Goal: Transaction & Acquisition: Purchase product/service

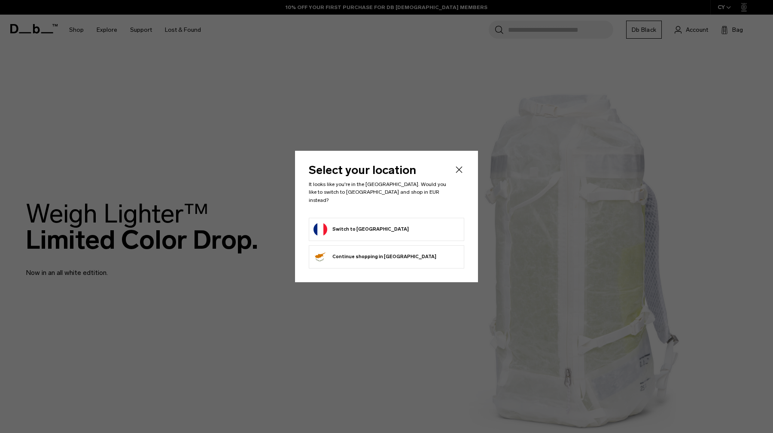
click at [409, 222] on form "Switch to [GEOGRAPHIC_DATA]" at bounding box center [387, 229] width 146 height 14
click at [363, 228] on button "Switch to France" at bounding box center [361, 229] width 95 height 14
click at [350, 225] on button "Switch to France" at bounding box center [361, 229] width 95 height 14
click at [461, 173] on icon "Close" at bounding box center [459, 169] width 10 height 10
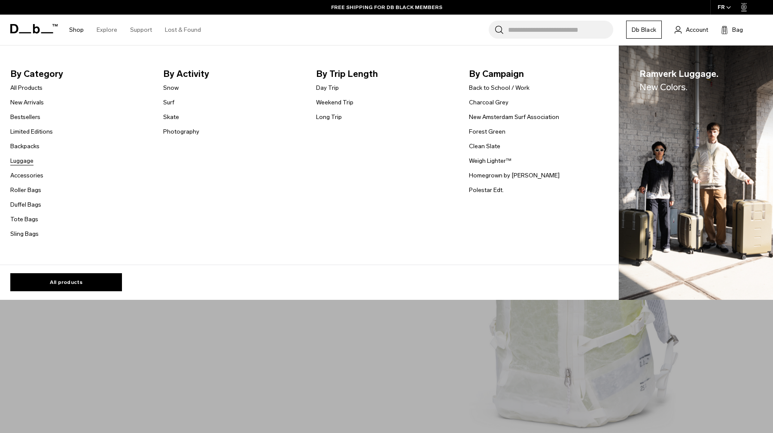
click at [27, 158] on link "Luggage" at bounding box center [21, 160] width 23 height 9
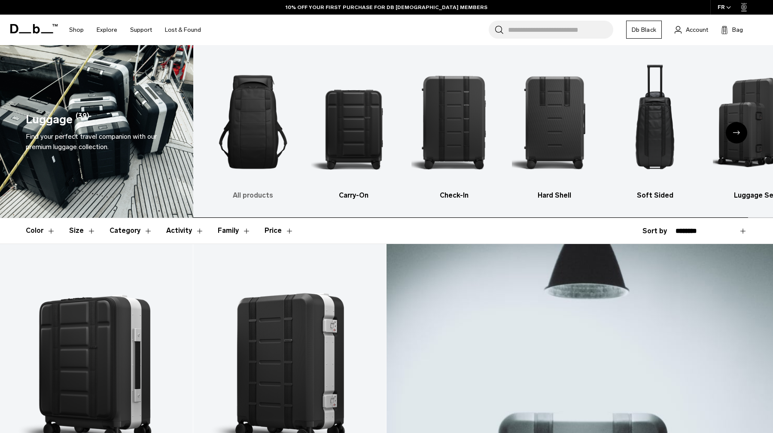
click at [252, 140] on img "1 / 6" at bounding box center [252, 122] width 85 height 128
click at [254, 195] on h3 "All products" at bounding box center [252, 195] width 85 height 10
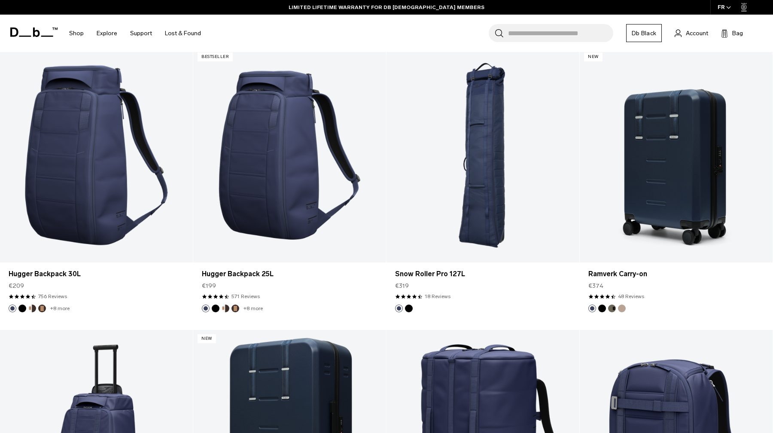
scroll to position [2170, 0]
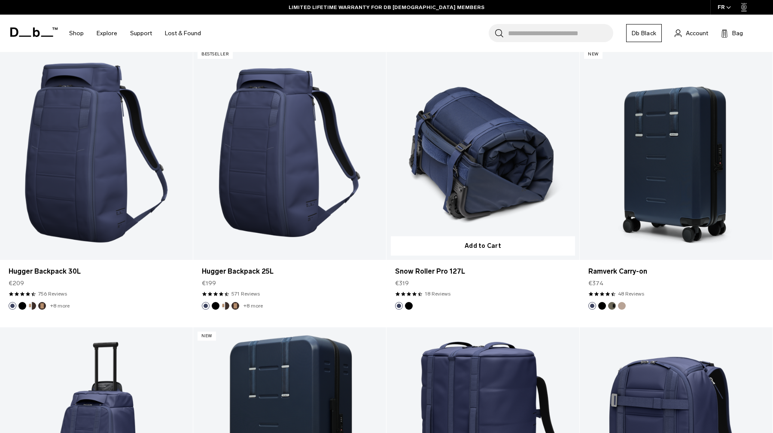
click at [498, 180] on link "Snow Roller Pro 127L" at bounding box center [483, 153] width 193 height 214
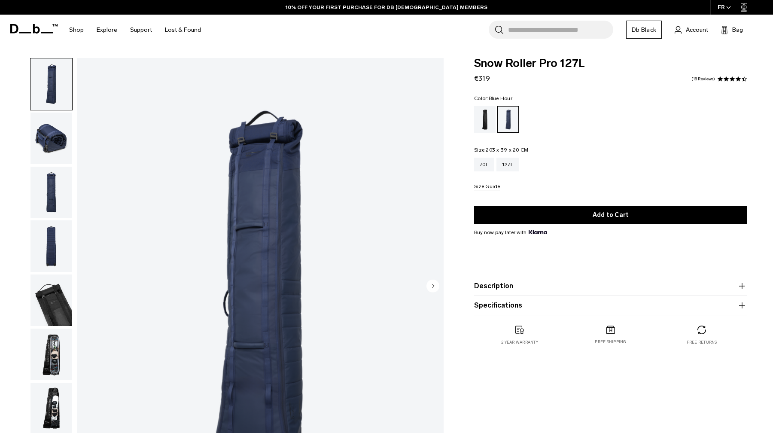
click at [40, 131] on img "button" at bounding box center [51, 139] width 42 height 52
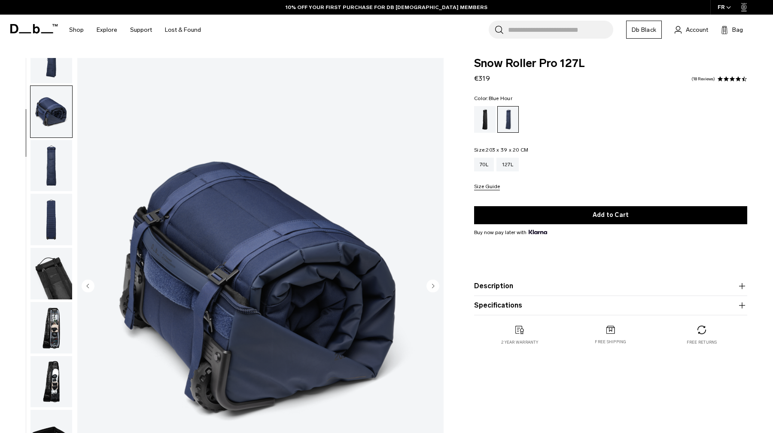
scroll to position [27, 0]
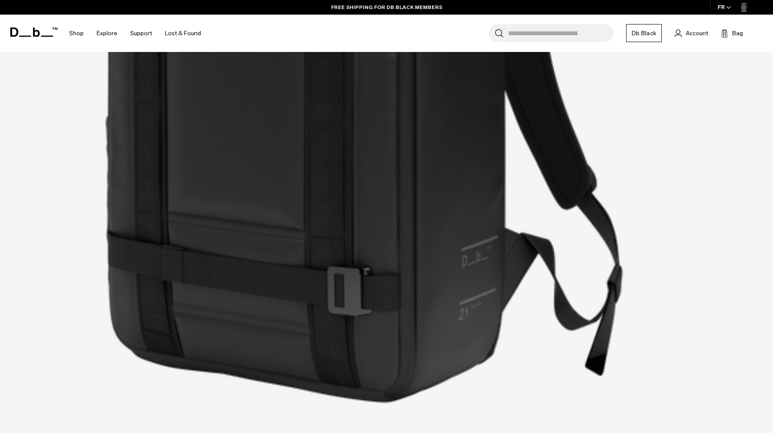
scroll to position [2721, 0]
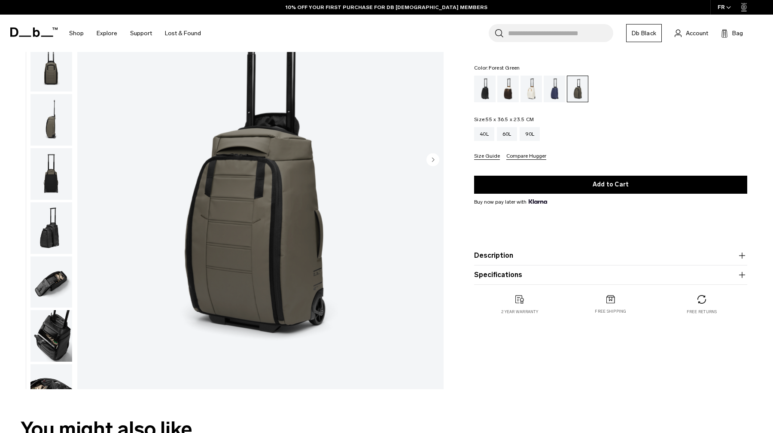
click at [435, 160] on circle "Next slide" at bounding box center [432, 159] width 13 height 13
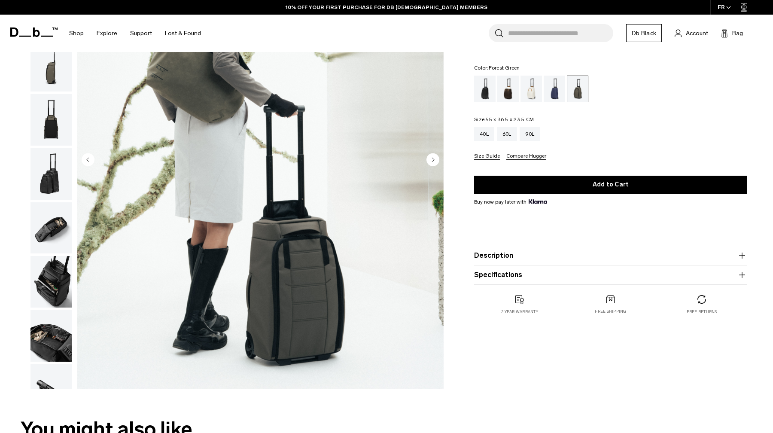
click at [435, 160] on circle "Next slide" at bounding box center [432, 159] width 13 height 13
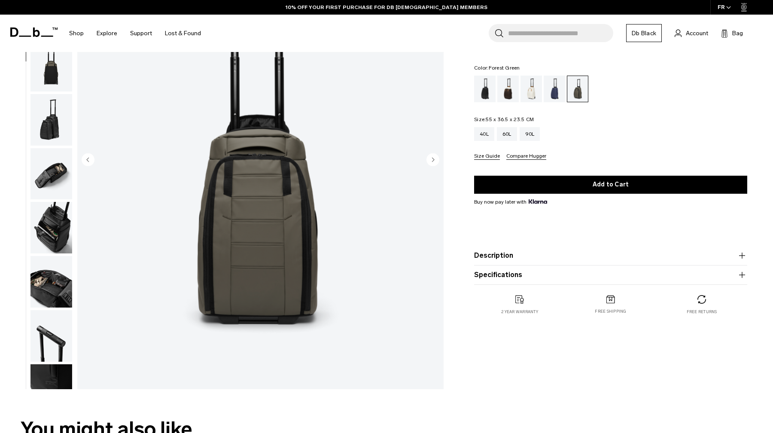
click at [435, 160] on circle "Next slide" at bounding box center [432, 159] width 13 height 13
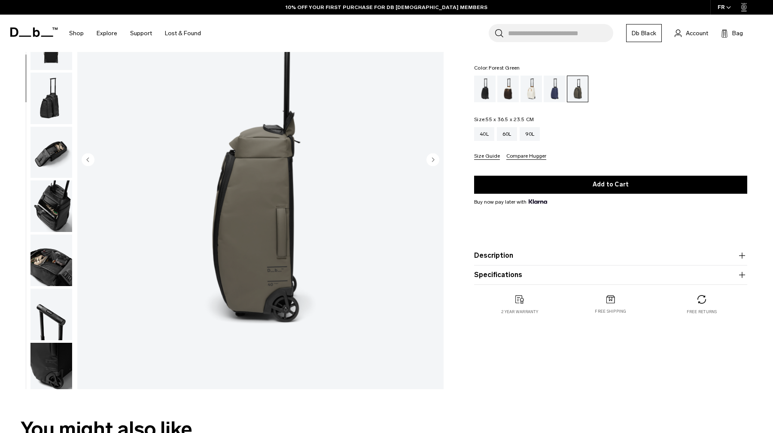
scroll to position [135, 0]
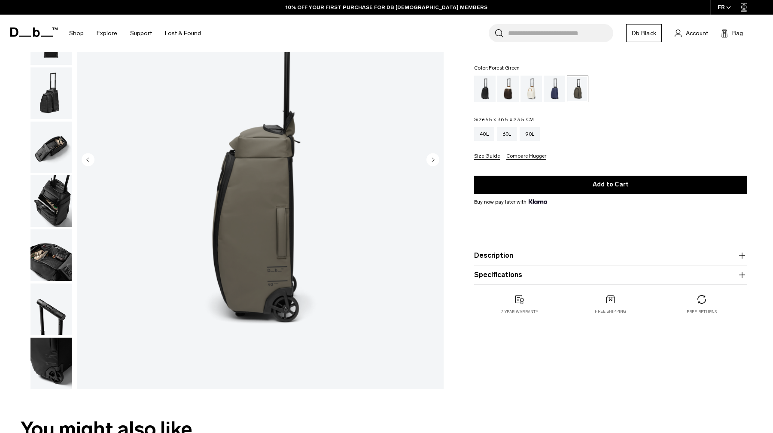
click at [435, 160] on circle "Next slide" at bounding box center [432, 159] width 13 height 13
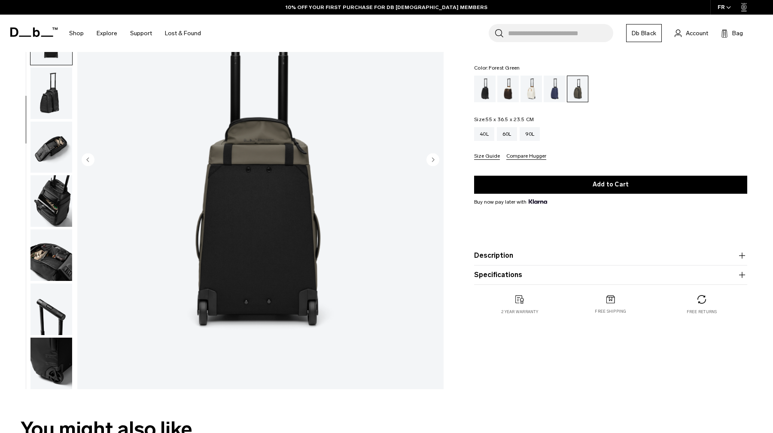
click at [435, 160] on circle "Next slide" at bounding box center [432, 159] width 13 height 13
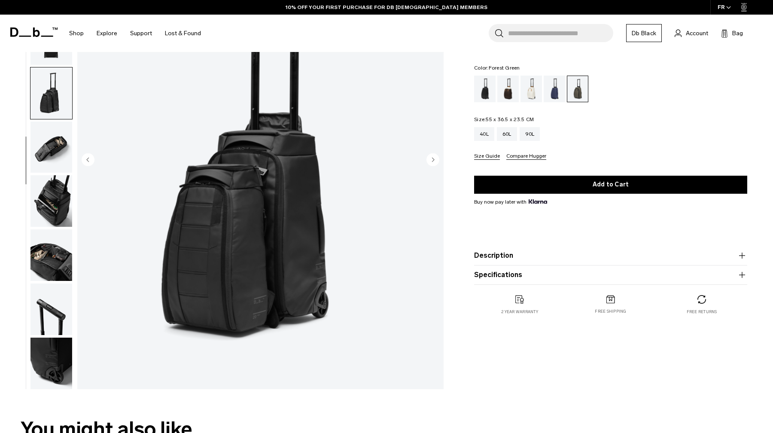
click at [435, 160] on circle "Next slide" at bounding box center [432, 159] width 13 height 13
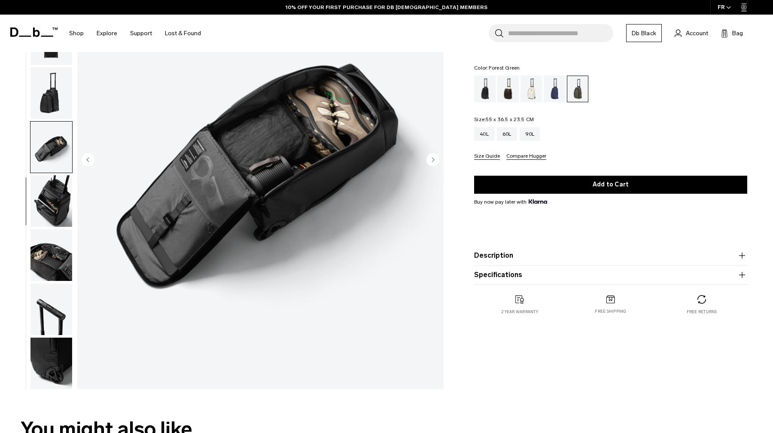
click at [435, 160] on circle "Next slide" at bounding box center [432, 159] width 13 height 13
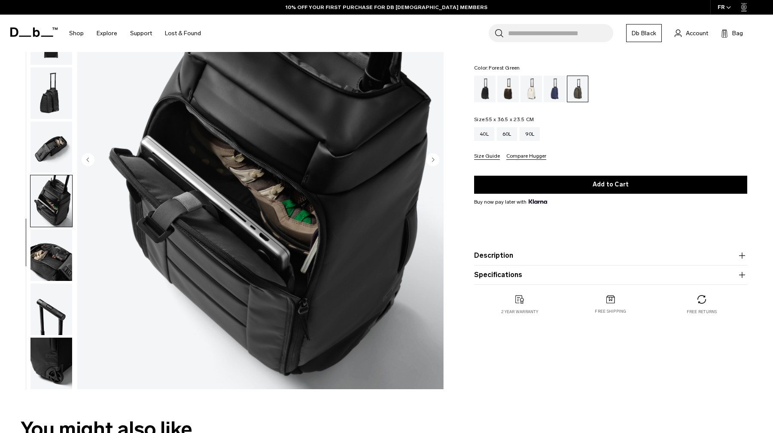
click at [435, 160] on circle "Next slide" at bounding box center [432, 159] width 13 height 13
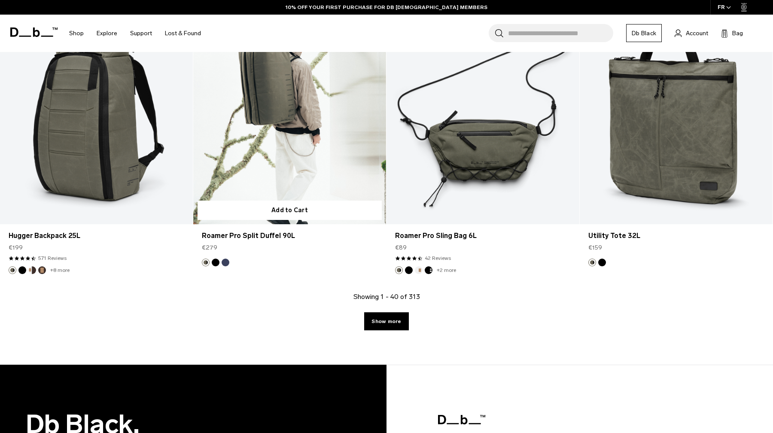
scroll to position [3087, 0]
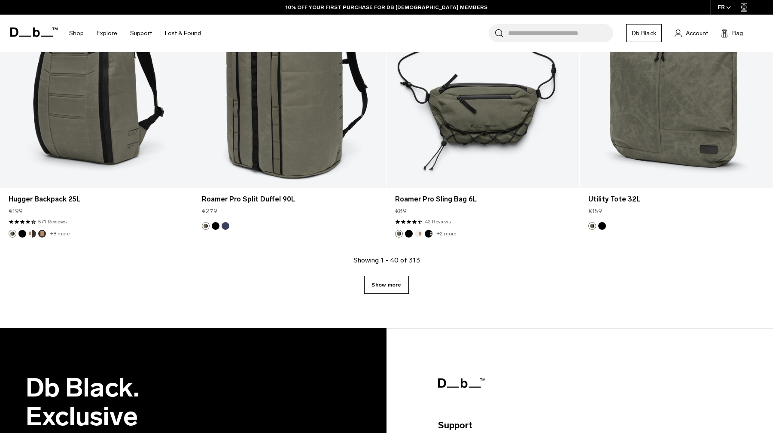
click at [386, 290] on link "Show more" at bounding box center [386, 285] width 44 height 18
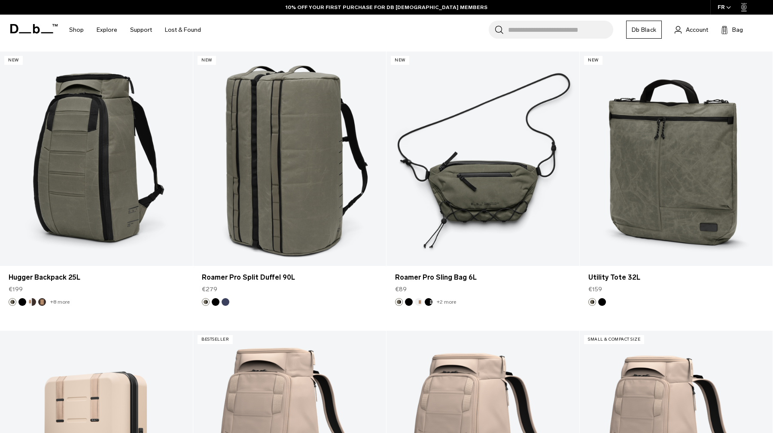
scroll to position [3009, 0]
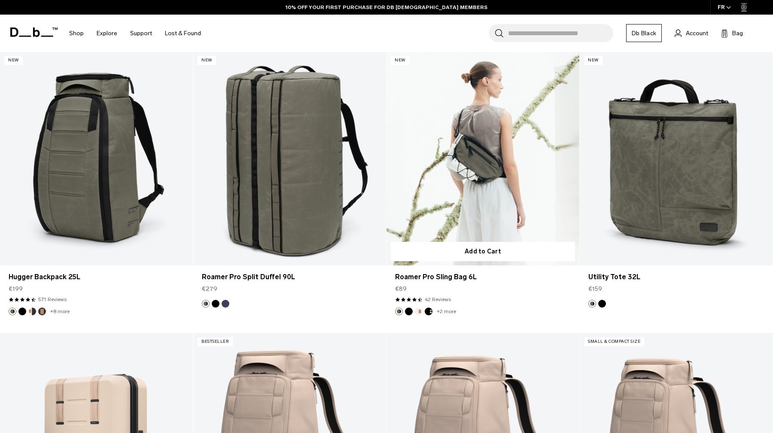
click at [509, 164] on link "Roamer Pro Sling Bag 6L" at bounding box center [483, 159] width 193 height 214
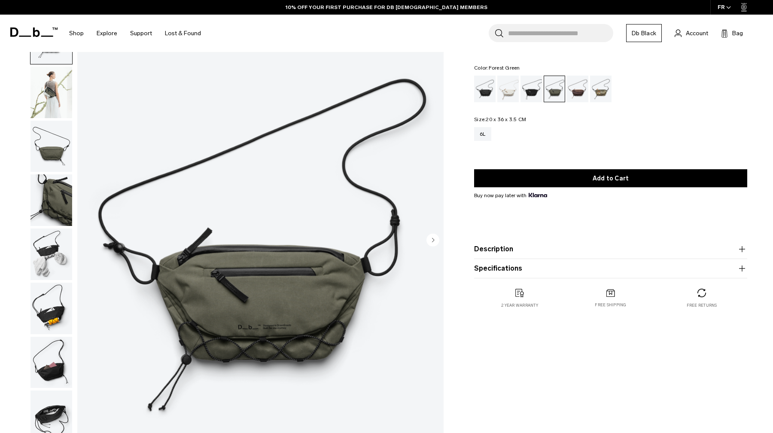
click at [434, 239] on icon "Next slide" at bounding box center [433, 240] width 2 height 4
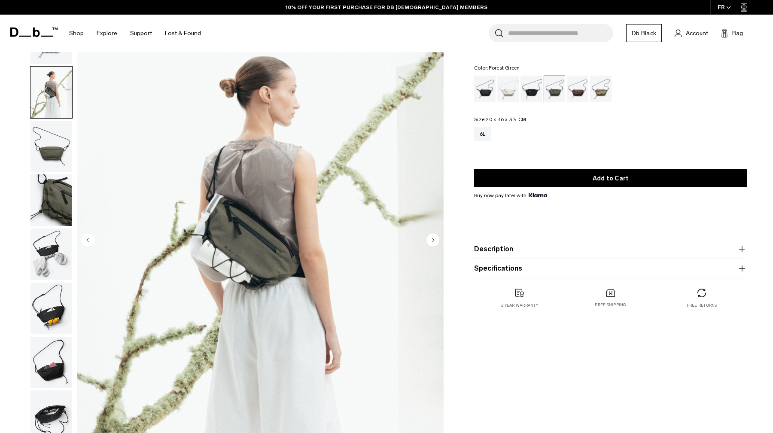
click at [430, 240] on circle "Next slide" at bounding box center [432, 239] width 13 height 13
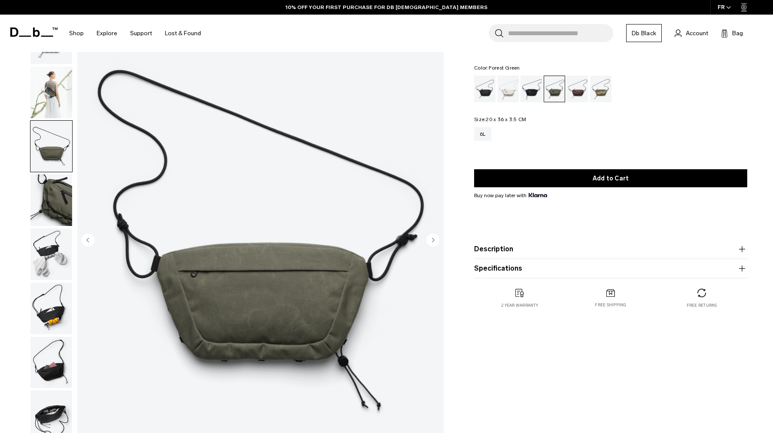
click at [430, 240] on circle "Next slide" at bounding box center [432, 239] width 13 height 13
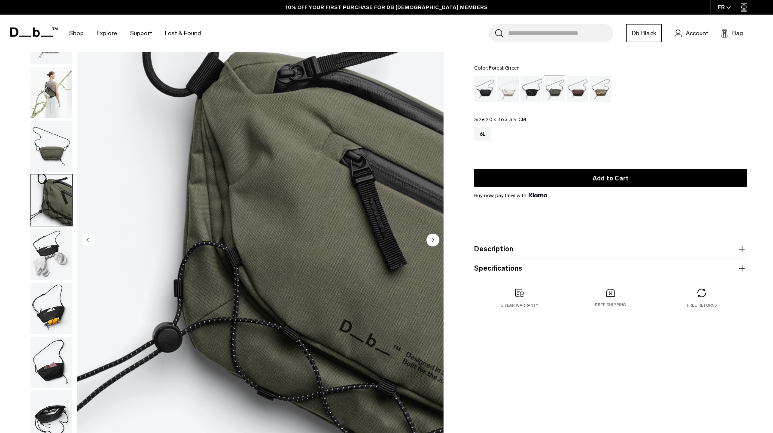
click at [430, 240] on circle "Next slide" at bounding box center [432, 239] width 13 height 13
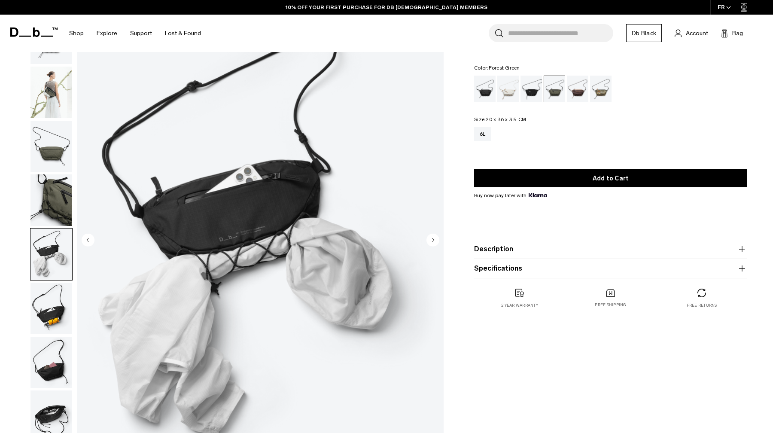
click at [430, 240] on circle "Next slide" at bounding box center [432, 239] width 13 height 13
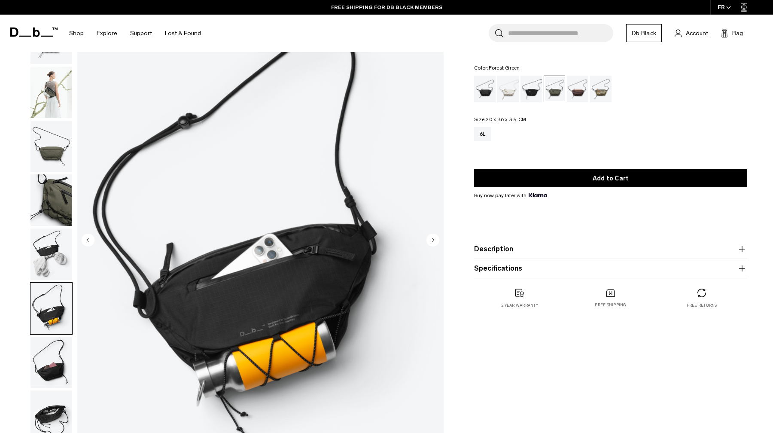
click at [430, 240] on circle "Next slide" at bounding box center [432, 239] width 13 height 13
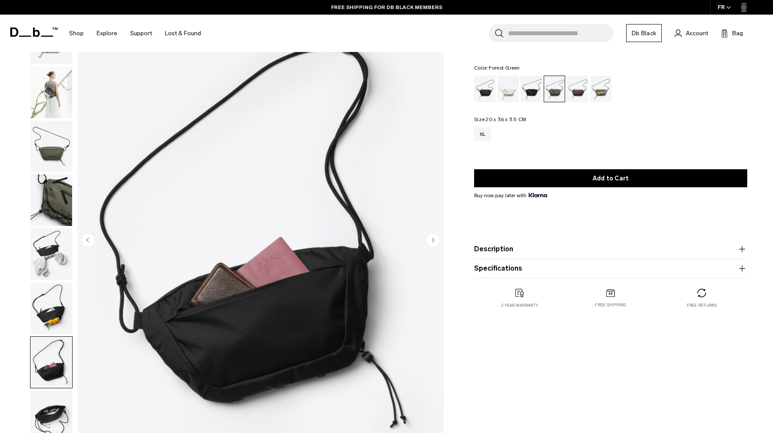
click at [430, 240] on circle "Next slide" at bounding box center [432, 239] width 13 height 13
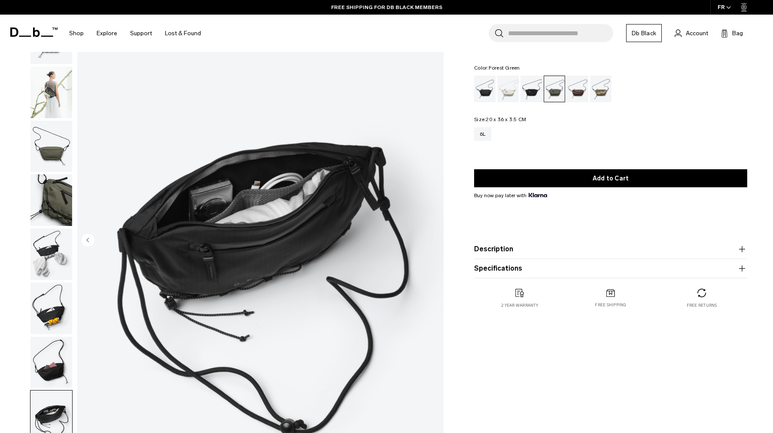
click at [430, 240] on img "8 / 8" at bounding box center [260, 240] width 366 height 457
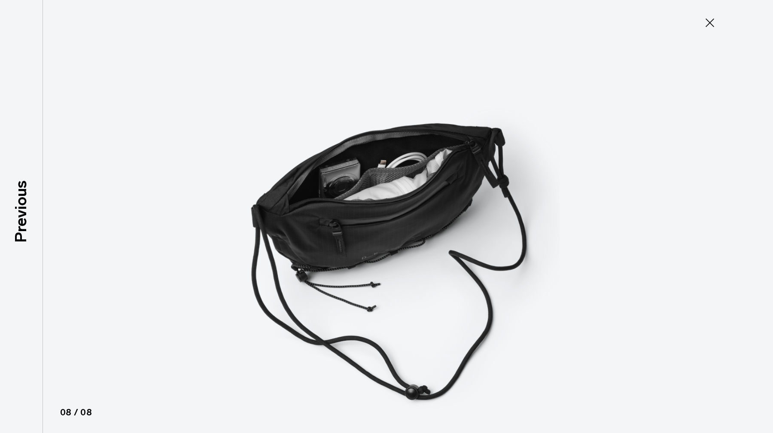
click at [711, 21] on icon at bounding box center [710, 22] width 9 height 9
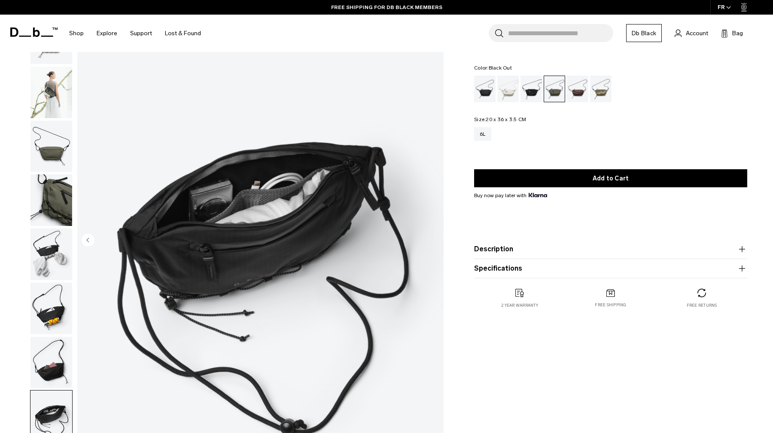
click at [484, 85] on div "Black Out" at bounding box center [485, 89] width 22 height 27
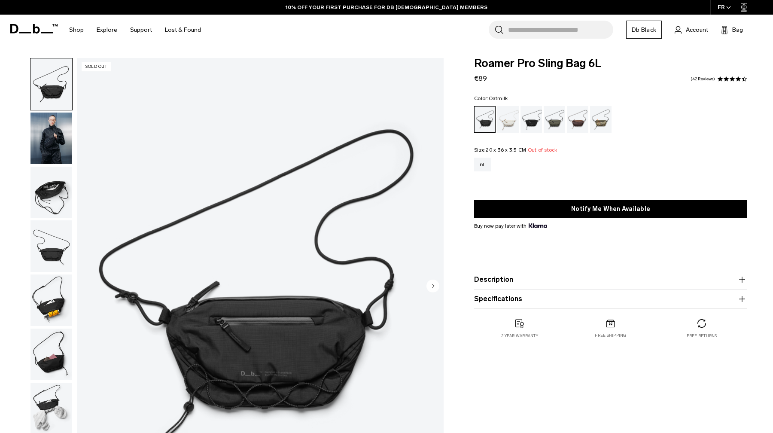
click at [514, 122] on div "Oatmilk" at bounding box center [508, 119] width 22 height 27
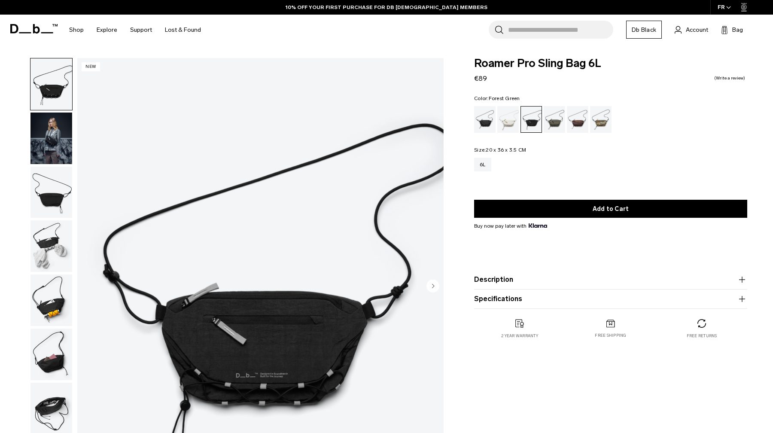
click at [549, 122] on div "Forest Green" at bounding box center [555, 119] width 22 height 27
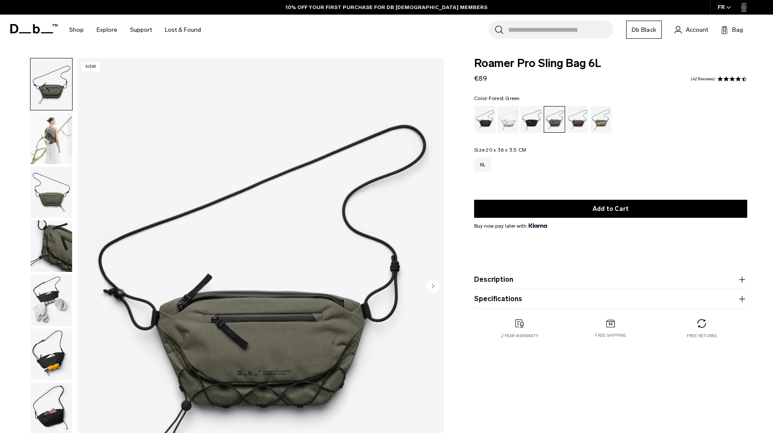
click at [564, 123] on div "Forest Green" at bounding box center [554, 120] width 21 height 26
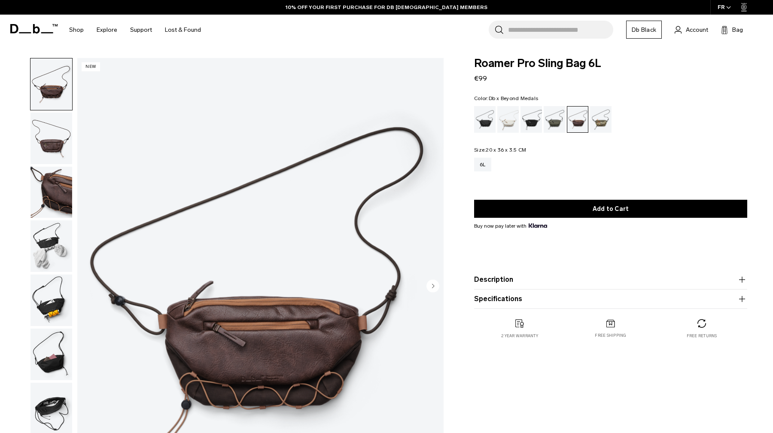
click at [598, 128] on div "Db x Beyond Medals" at bounding box center [601, 119] width 22 height 27
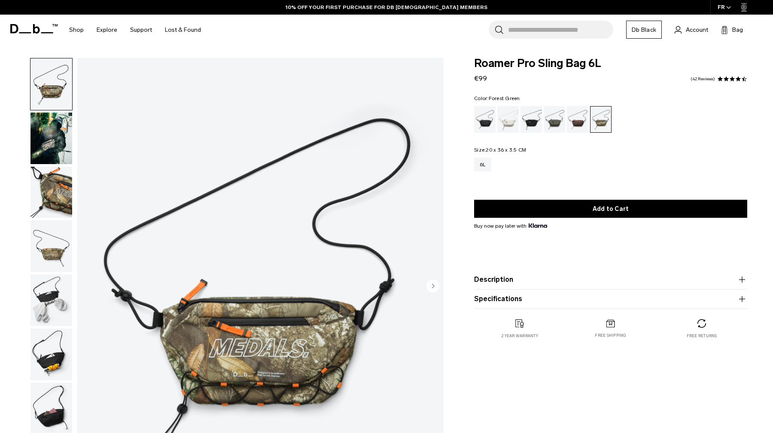
click at [558, 125] on div "Forest Green" at bounding box center [555, 119] width 22 height 27
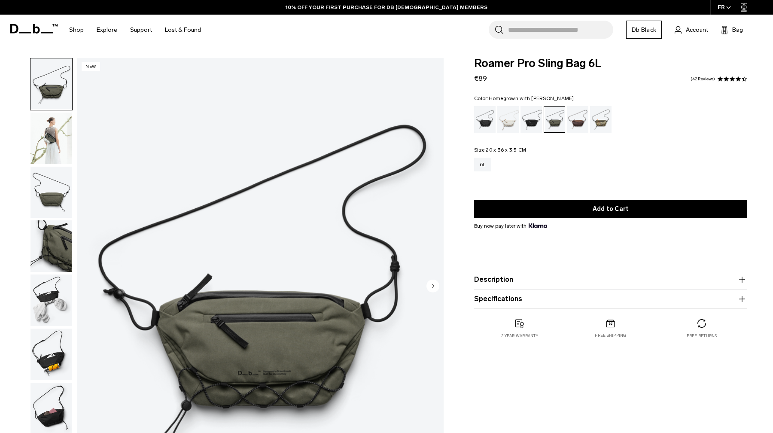
click at [578, 127] on div "Homegrown with Lu" at bounding box center [578, 119] width 22 height 27
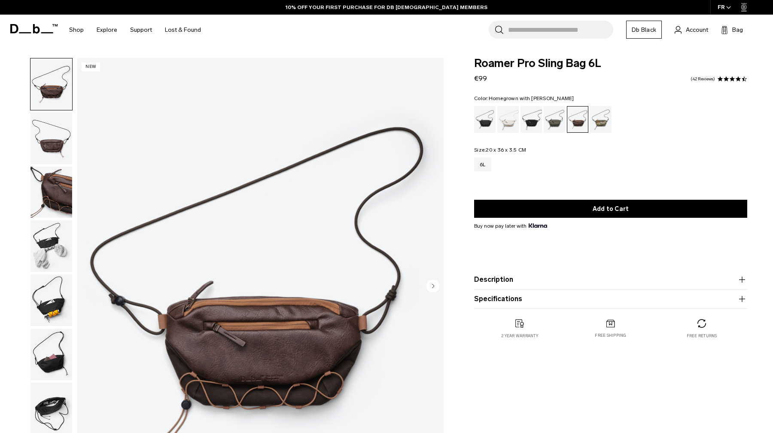
click at [48, 125] on img "button" at bounding box center [51, 139] width 42 height 52
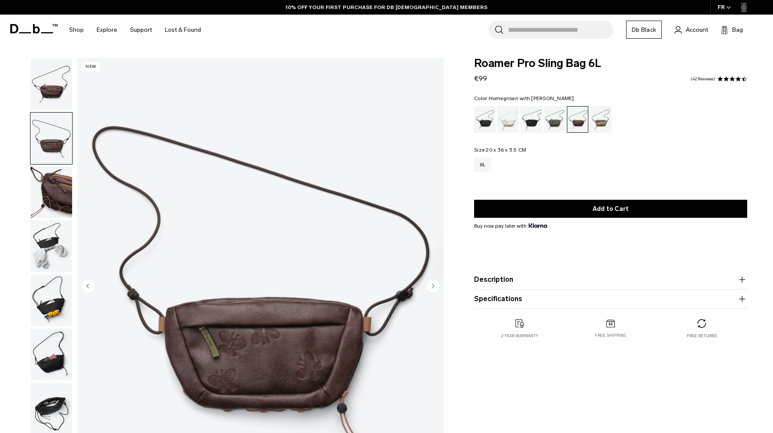
click at [58, 175] on img "button" at bounding box center [51, 193] width 42 height 52
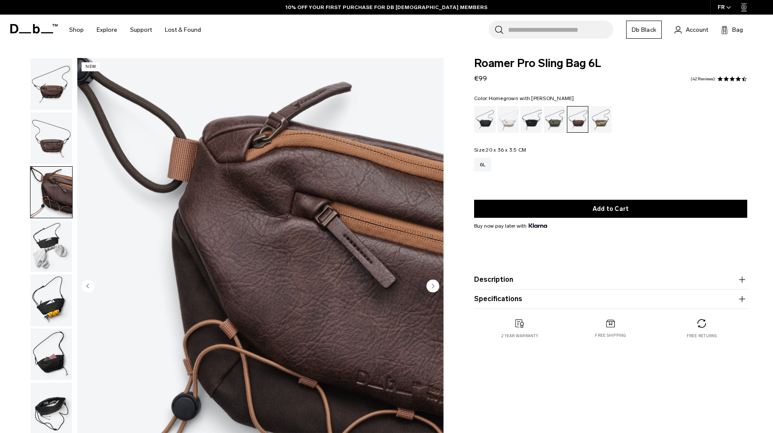
click at [50, 136] on img "button" at bounding box center [51, 139] width 42 height 52
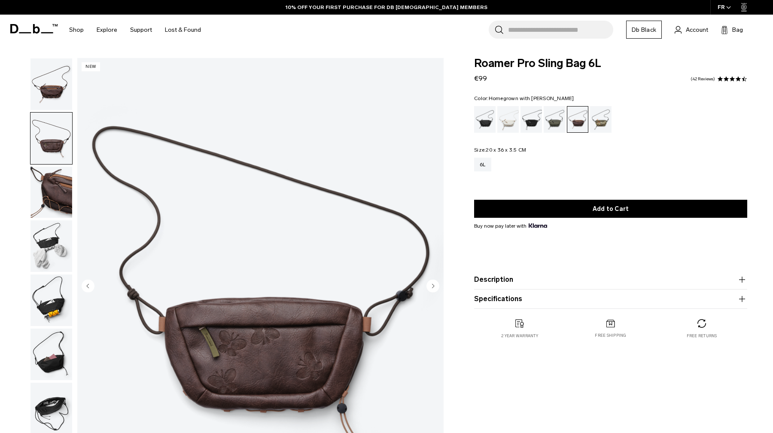
click at [49, 99] on img "button" at bounding box center [51, 84] width 42 height 52
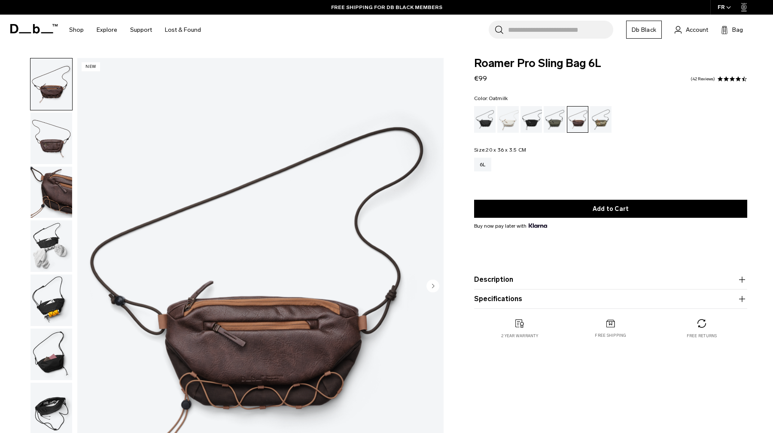
click at [511, 124] on div "Oatmilk" at bounding box center [508, 119] width 22 height 27
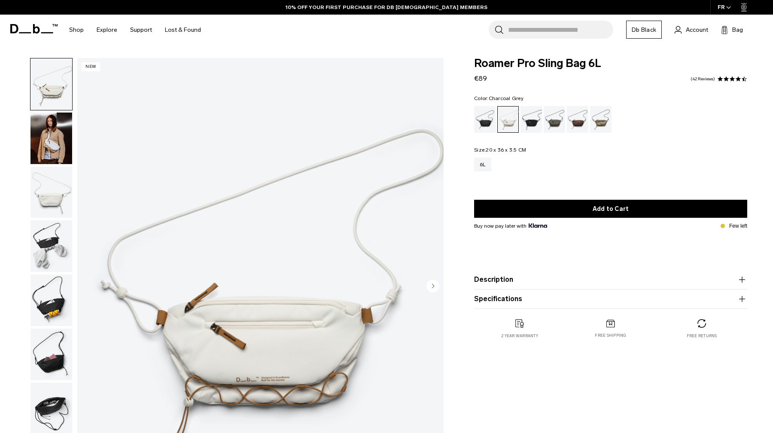
click at [522, 123] on div "Charcoal Grey" at bounding box center [531, 119] width 22 height 27
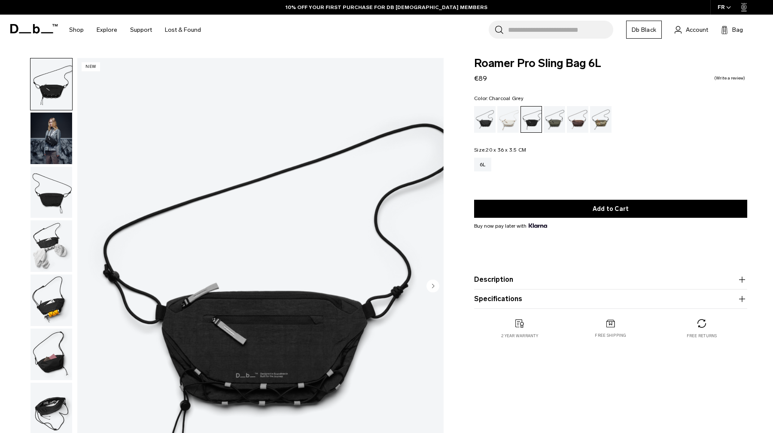
click at [55, 238] on img "button" at bounding box center [51, 246] width 42 height 52
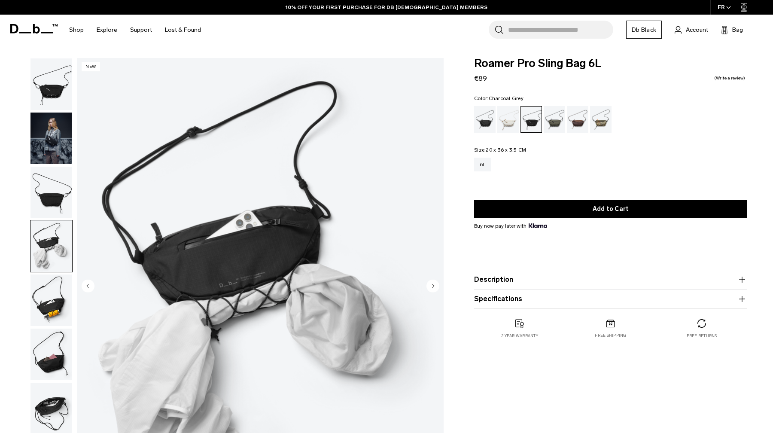
click at [50, 195] on img "button" at bounding box center [51, 193] width 42 height 52
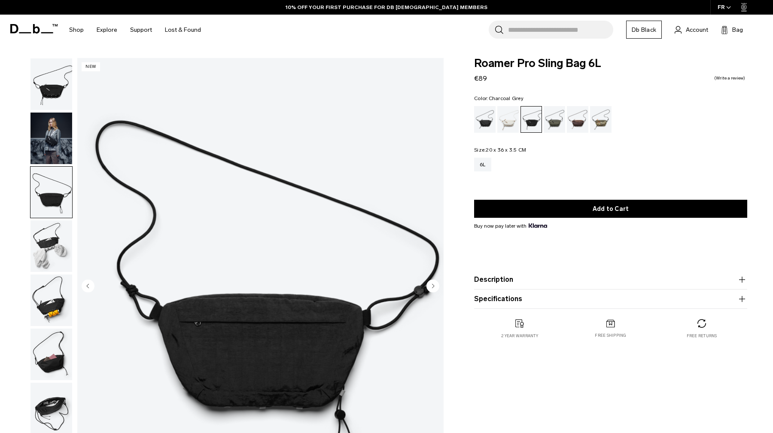
click at [47, 170] on img "button" at bounding box center [51, 193] width 42 height 52
click at [49, 160] on img "button" at bounding box center [51, 139] width 42 height 52
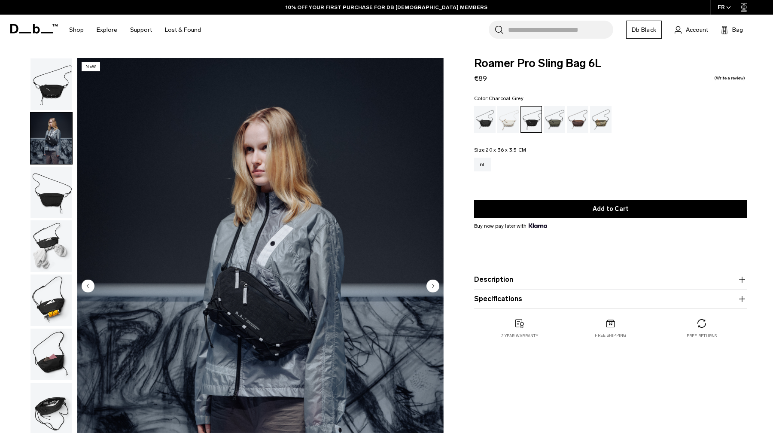
click at [52, 74] on img "button" at bounding box center [51, 84] width 42 height 52
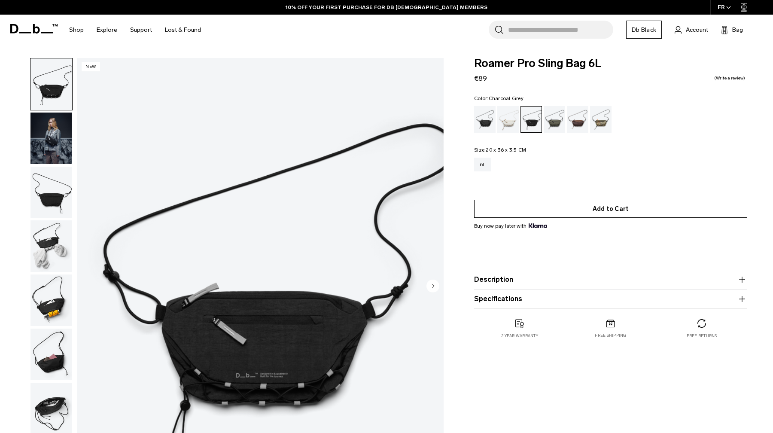
click at [518, 216] on button "Add to Cart" at bounding box center [610, 209] width 273 height 18
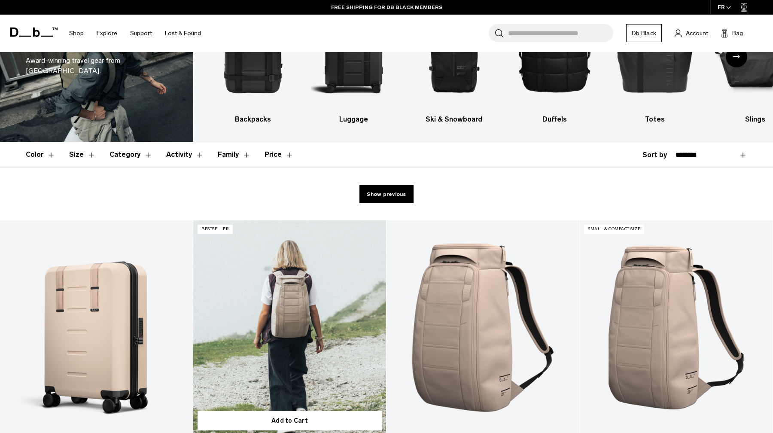
scroll to position [77, 0]
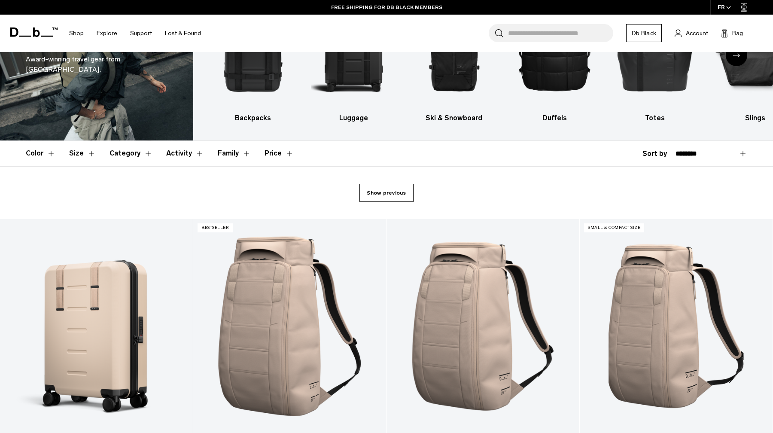
click at [391, 192] on link "Show previous" at bounding box center [386, 193] width 54 height 18
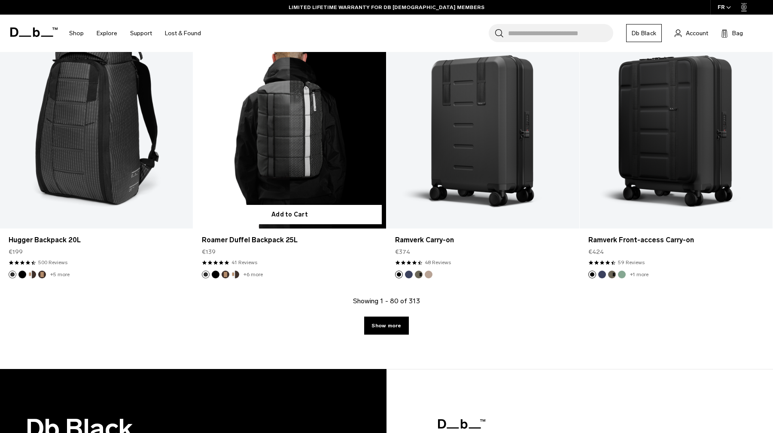
scroll to position [5848, 0]
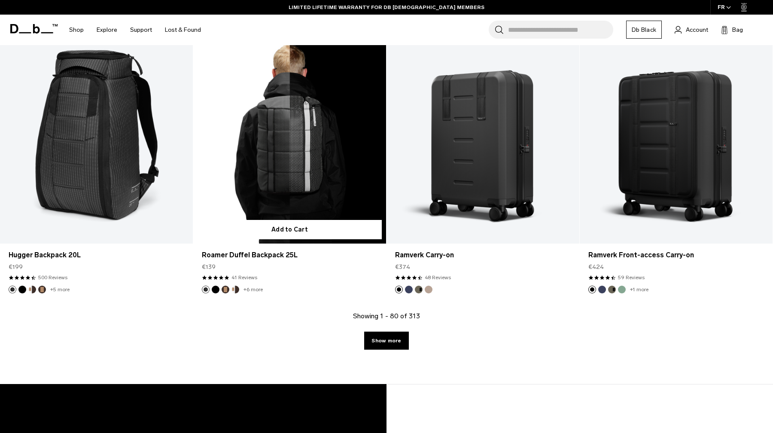
click at [312, 174] on link "Roamer Duffel Backpack 25L" at bounding box center [289, 136] width 193 height 214
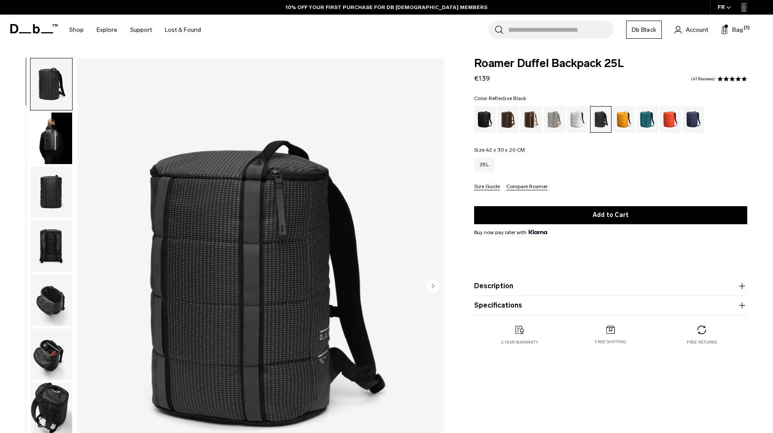
click at [62, 132] on img "button" at bounding box center [51, 139] width 42 height 52
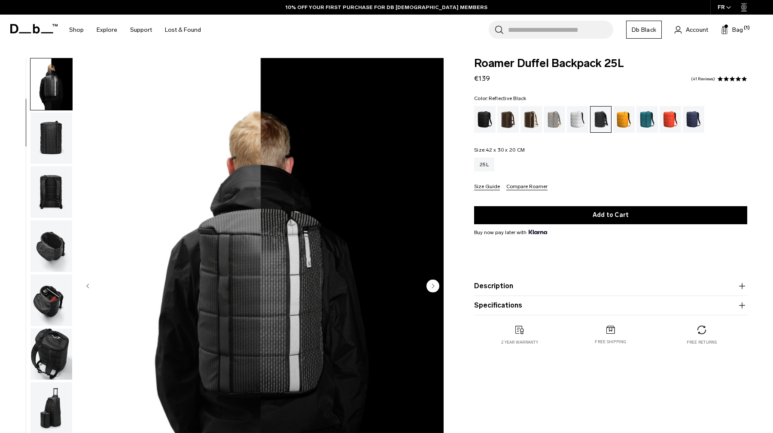
click at [54, 183] on img "button" at bounding box center [51, 192] width 42 height 52
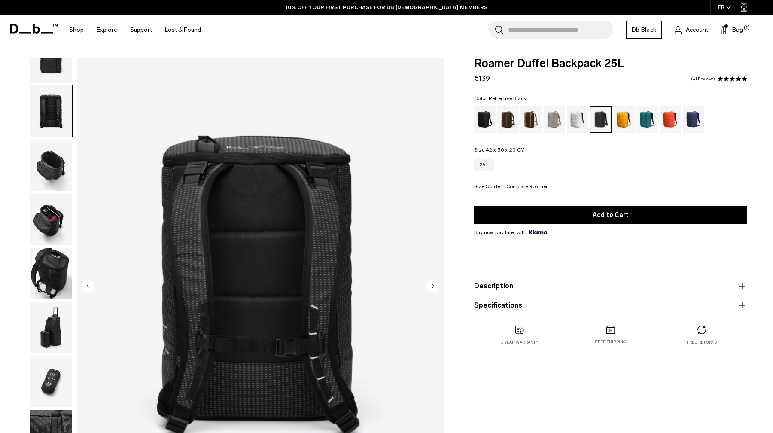
click at [50, 70] on img "button" at bounding box center [51, 58] width 42 height 52
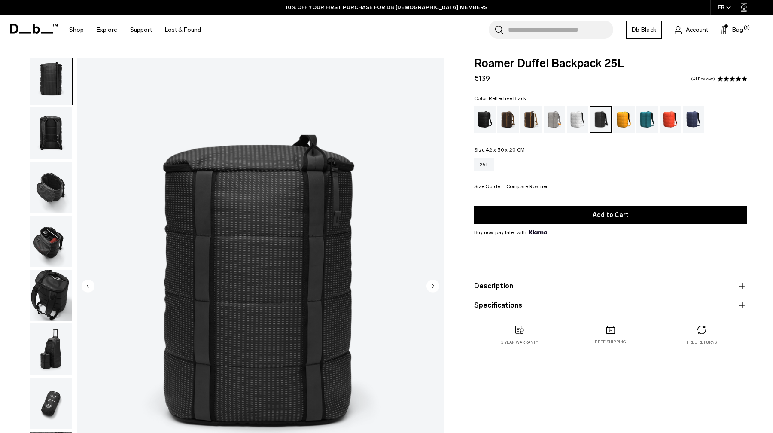
scroll to position [108, 0]
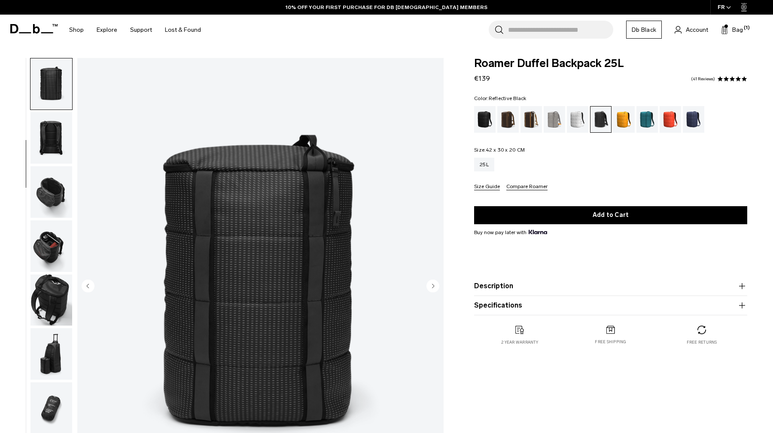
click at [63, 149] on img "button" at bounding box center [51, 138] width 42 height 52
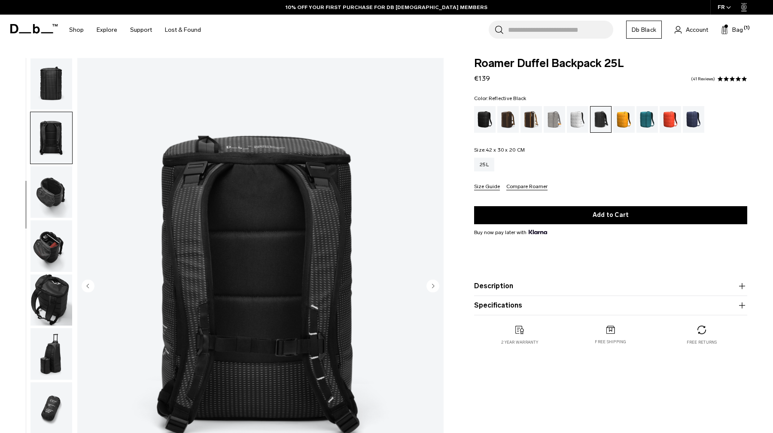
scroll to position [135, 0]
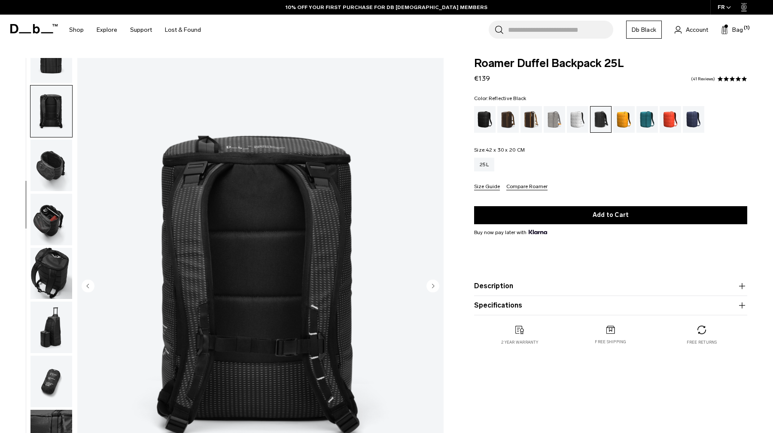
click at [53, 146] on img "button" at bounding box center [51, 166] width 42 height 52
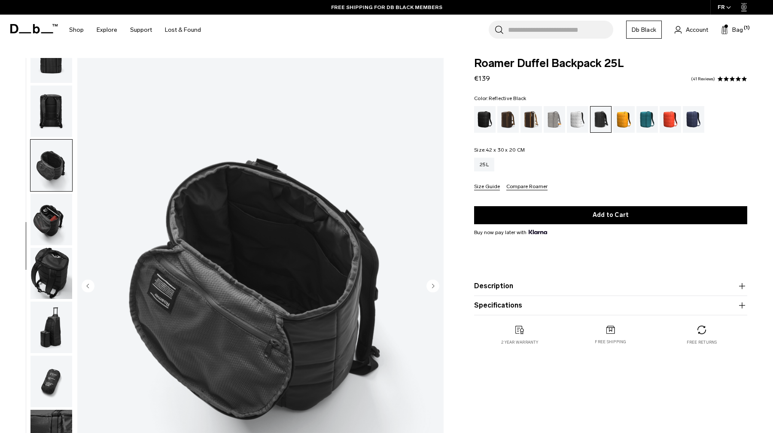
click at [56, 206] on img "button" at bounding box center [51, 220] width 42 height 52
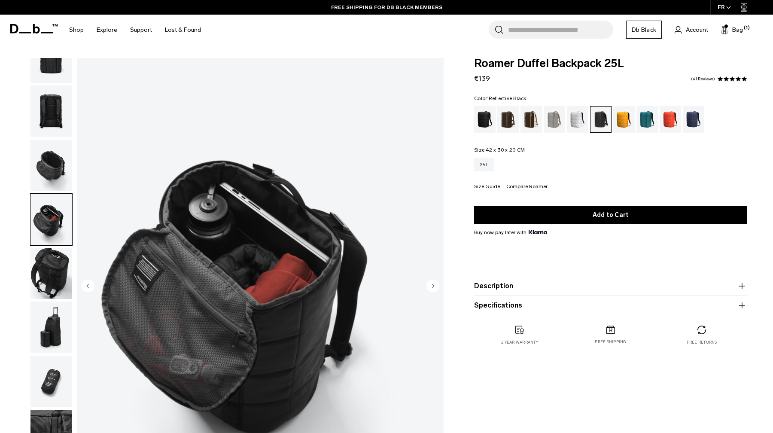
click at [58, 259] on img "button" at bounding box center [51, 274] width 42 height 52
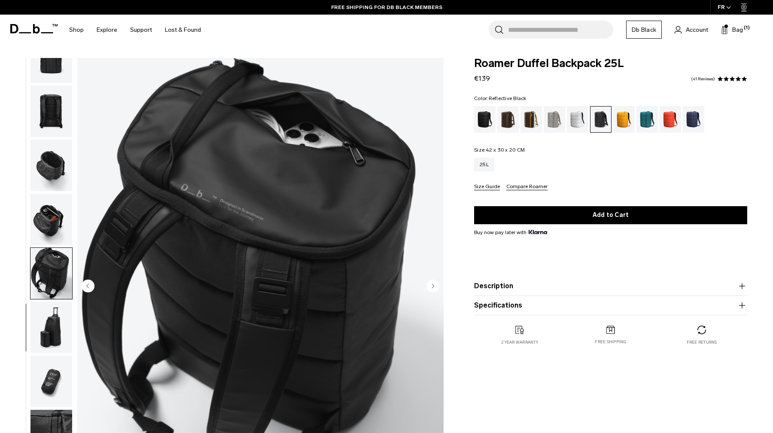
click at [59, 301] on button "button" at bounding box center [51, 327] width 43 height 52
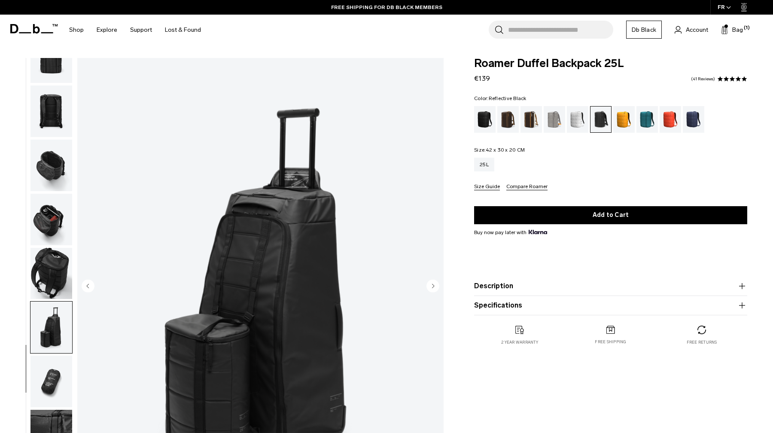
click at [51, 345] on img "button" at bounding box center [51, 327] width 42 height 52
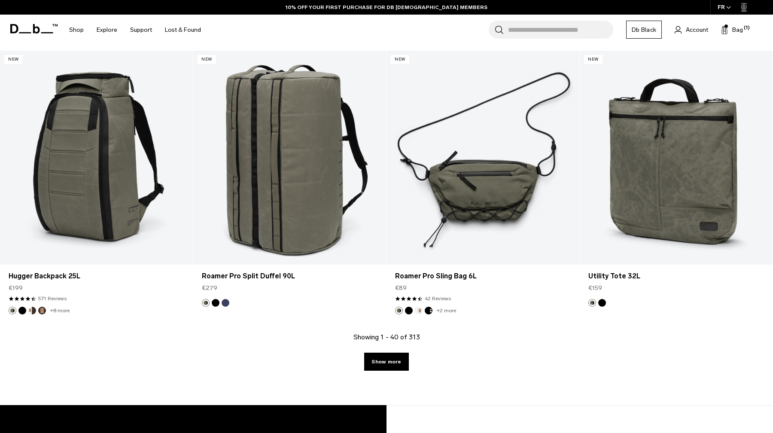
scroll to position [3047, 0]
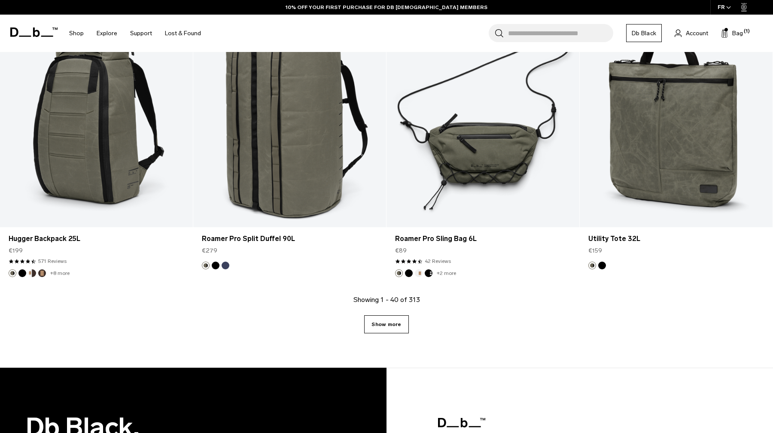
click at [392, 319] on link "Show more" at bounding box center [386, 324] width 44 height 18
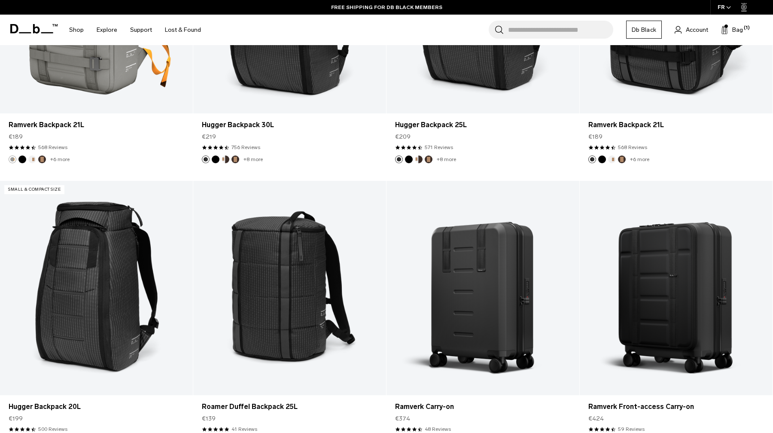
scroll to position [5840, 0]
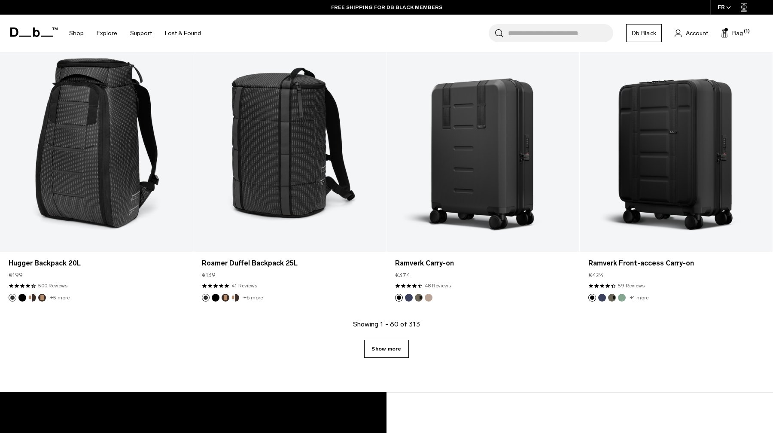
click at [385, 349] on link "Show more" at bounding box center [386, 349] width 44 height 18
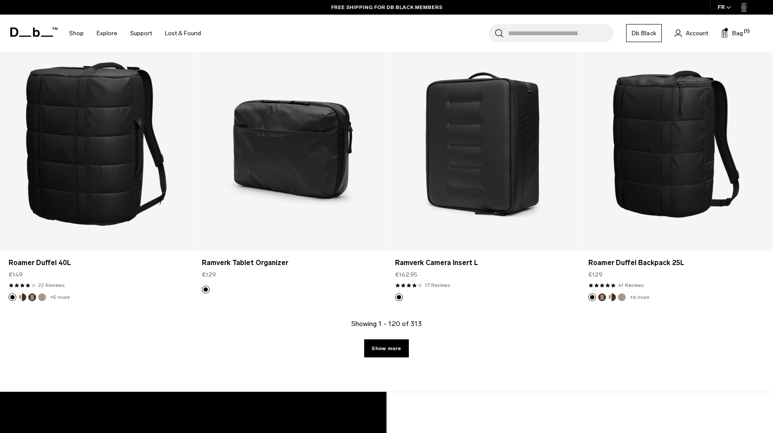
scroll to position [8658, 0]
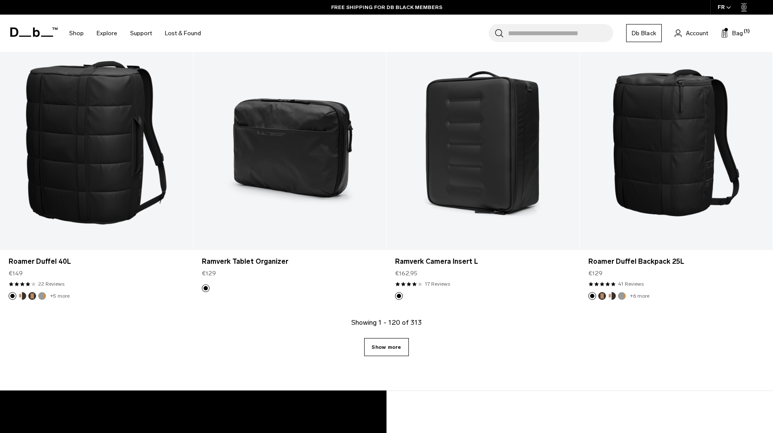
click at [387, 346] on link "Show more" at bounding box center [386, 347] width 44 height 18
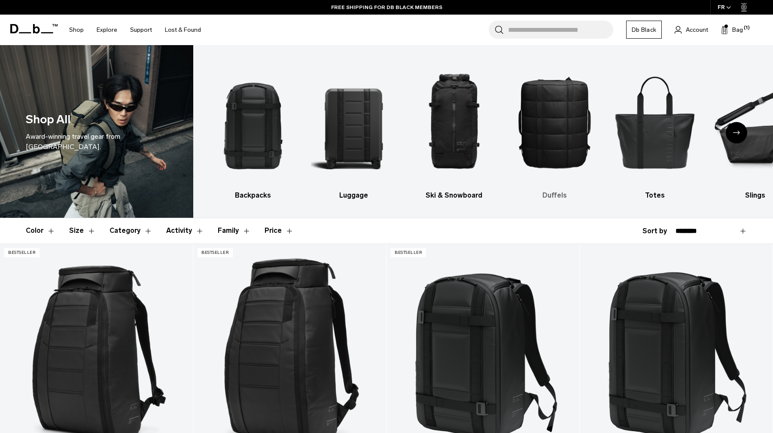
click at [542, 145] on img "4 / 10" at bounding box center [554, 122] width 85 height 128
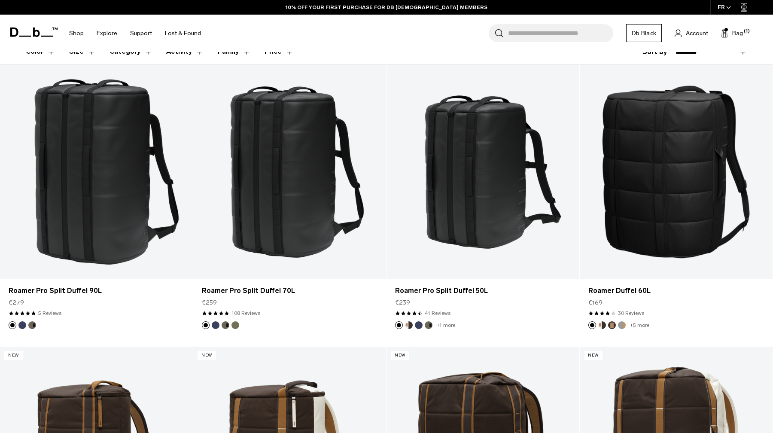
scroll to position [177, 0]
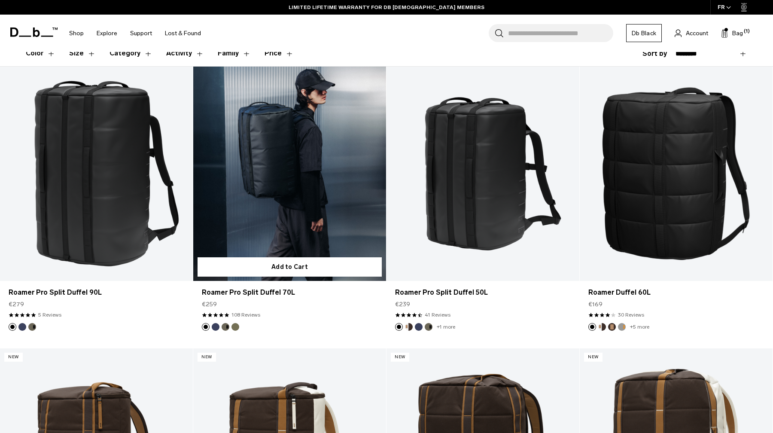
click at [317, 203] on link "Roamer Pro Split Duffel 70L" at bounding box center [289, 174] width 193 height 214
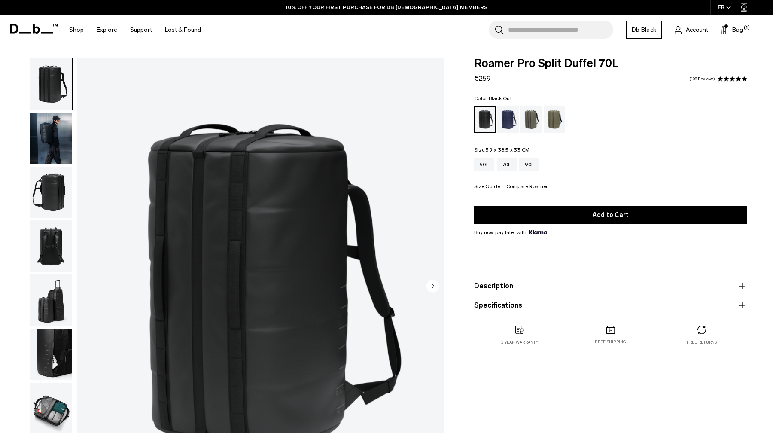
click at [50, 131] on img "button" at bounding box center [51, 139] width 42 height 52
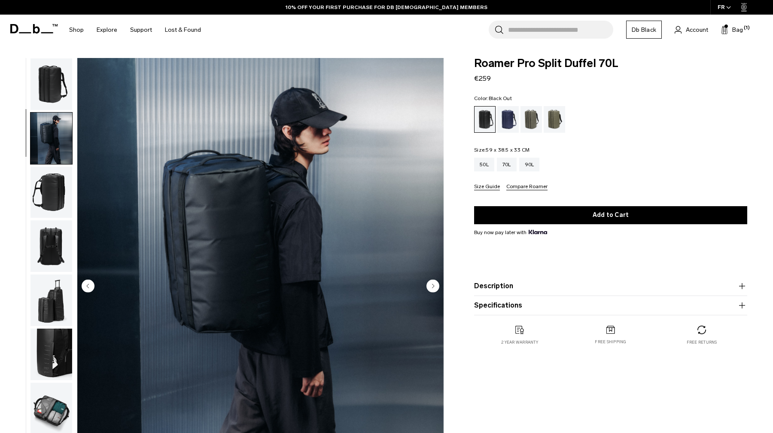
scroll to position [27, 0]
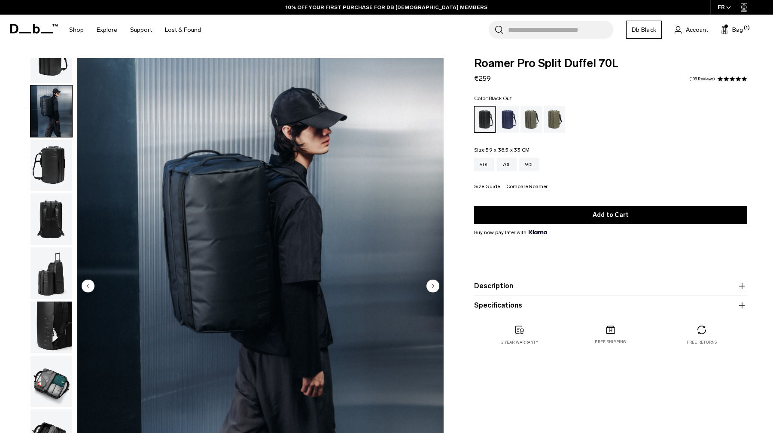
click at [52, 171] on img "button" at bounding box center [51, 166] width 42 height 52
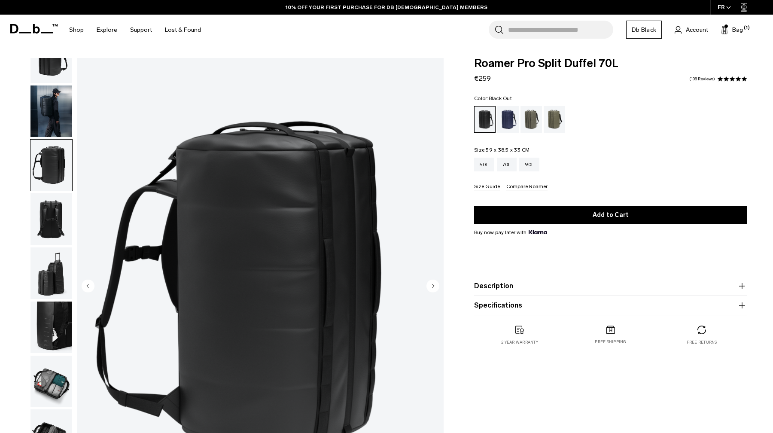
click at [58, 224] on img "button" at bounding box center [51, 219] width 42 height 52
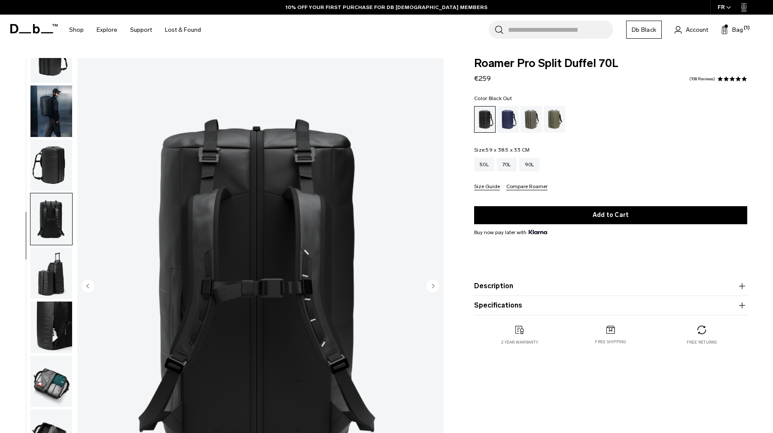
click at [60, 262] on img "button" at bounding box center [51, 273] width 42 height 52
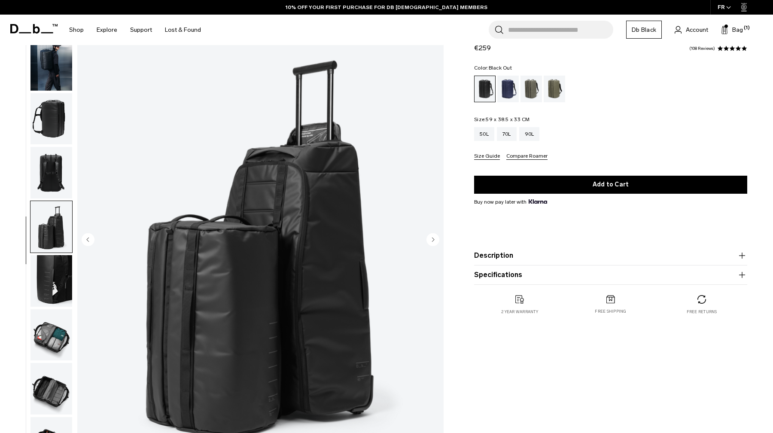
scroll to position [49, 0]
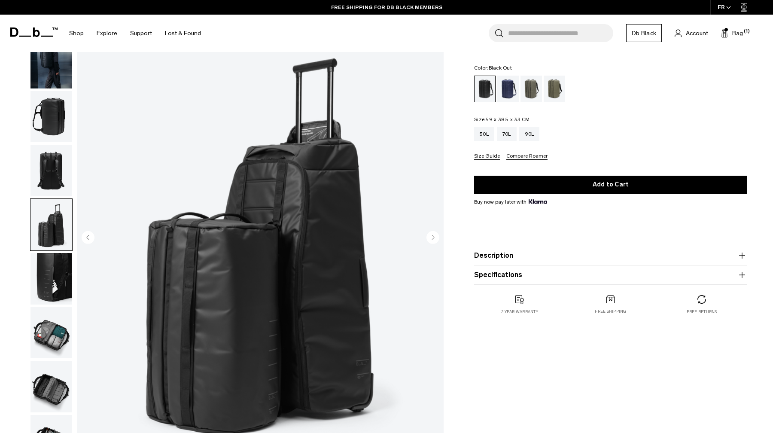
click at [60, 262] on img "button" at bounding box center [51, 279] width 42 height 52
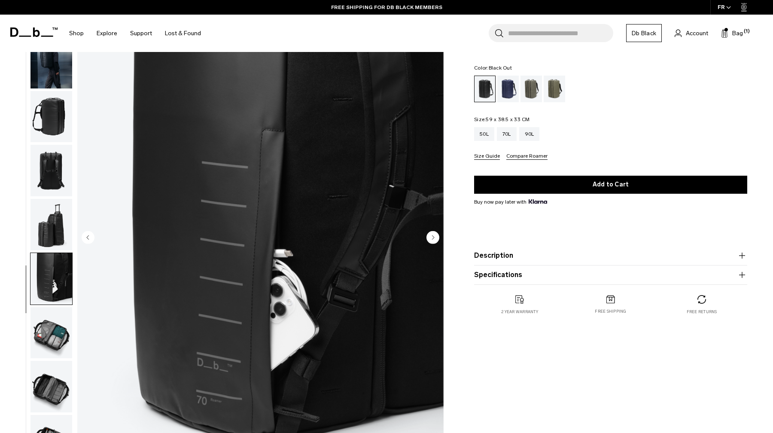
click at [52, 314] on img "button" at bounding box center [51, 333] width 42 height 52
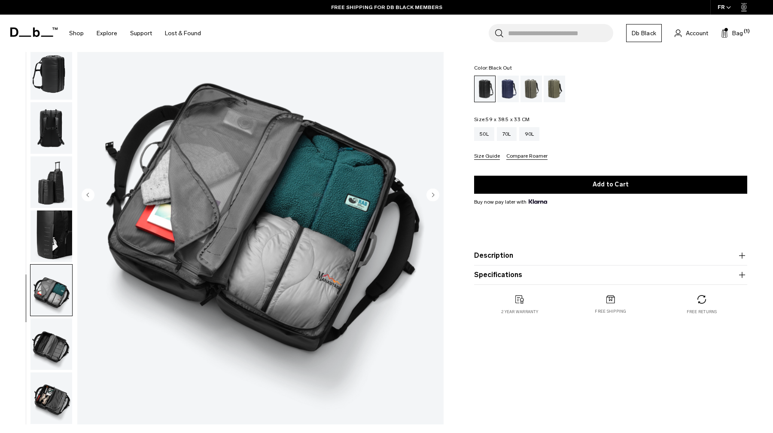
scroll to position [97, 0]
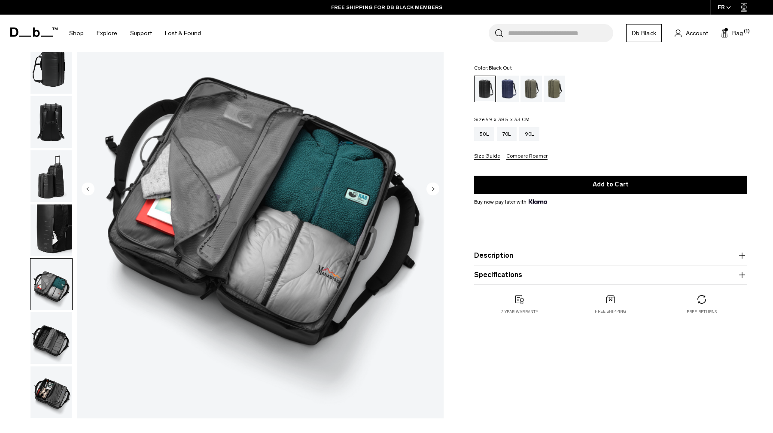
click at [47, 338] on img "button" at bounding box center [51, 338] width 42 height 52
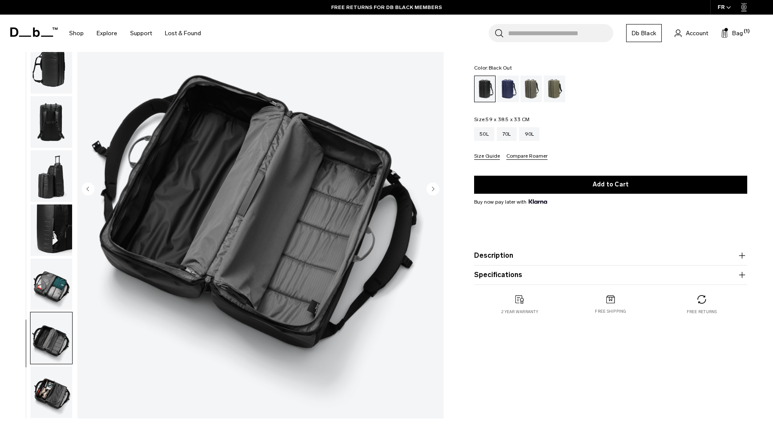
click at [51, 380] on img "button" at bounding box center [51, 392] width 42 height 52
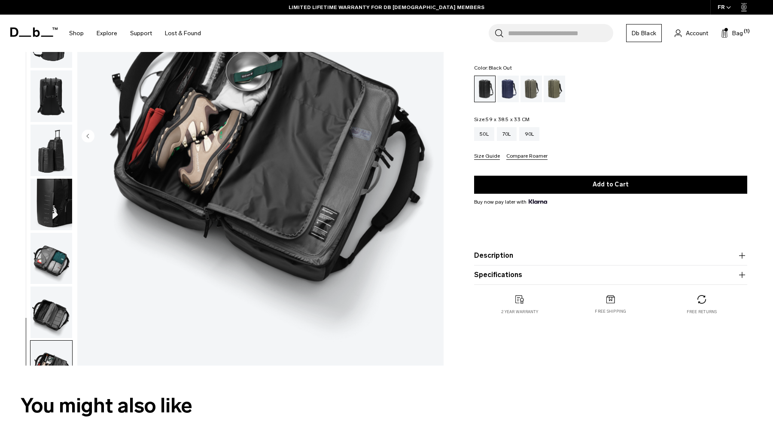
scroll to position [27, 0]
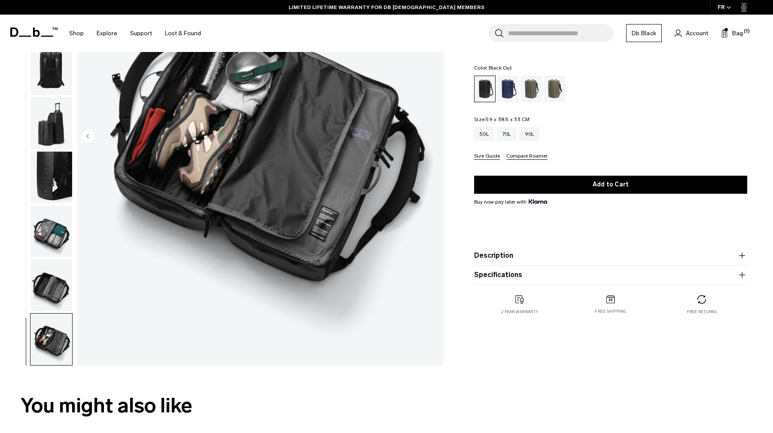
click at [45, 307] on img "button" at bounding box center [51, 285] width 42 height 52
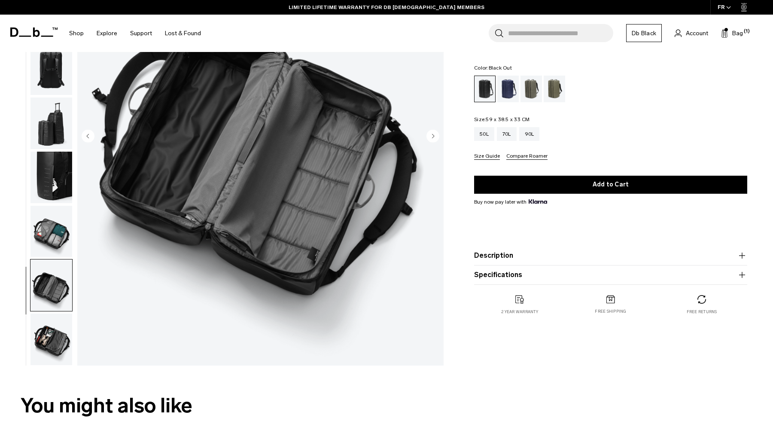
click at [46, 256] on img "button" at bounding box center [51, 232] width 42 height 52
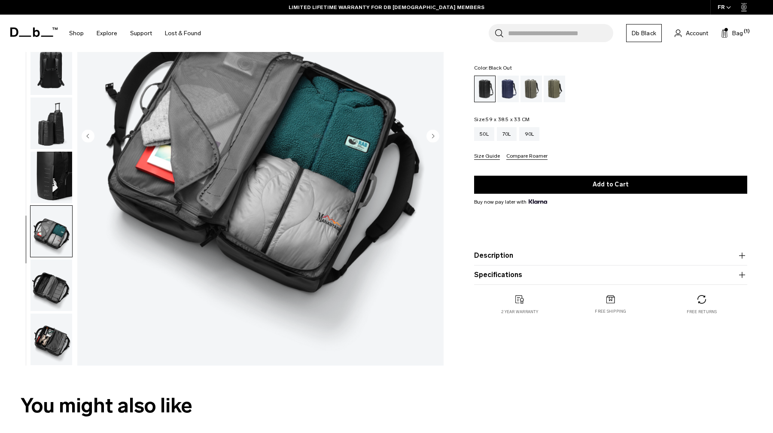
scroll to position [0, 0]
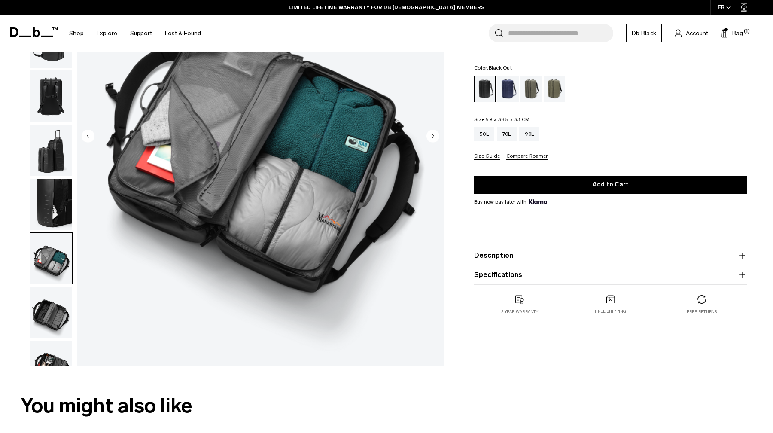
click at [47, 213] on img "button" at bounding box center [51, 205] width 42 height 52
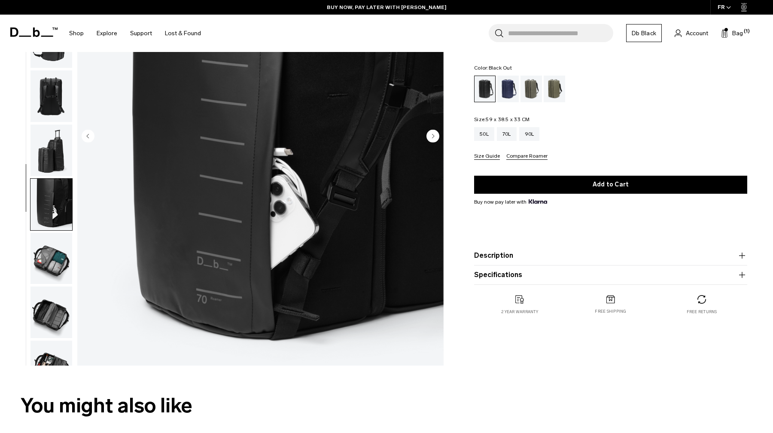
click at [50, 163] on img "button" at bounding box center [51, 151] width 42 height 52
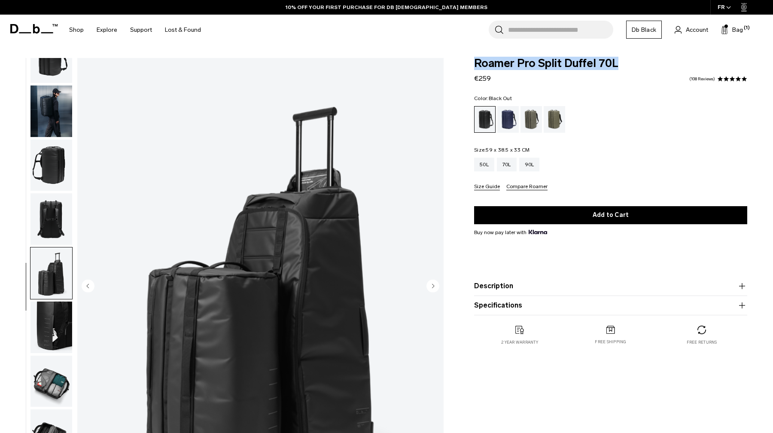
drag, startPoint x: 618, startPoint y: 67, endPoint x: 474, endPoint y: 64, distance: 143.5
click at [474, 64] on span "Roamer Pro Split Duffel 70L" at bounding box center [610, 63] width 273 height 11
copy span "Roamer Pro Split Duffel 70L"
click at [564, 73] on div "Roamer Pro Split Duffel 70L €259 4.8 star rating 108 Reviews" at bounding box center [610, 71] width 273 height 26
drag, startPoint x: 517, startPoint y: 64, endPoint x: 560, endPoint y: 64, distance: 42.9
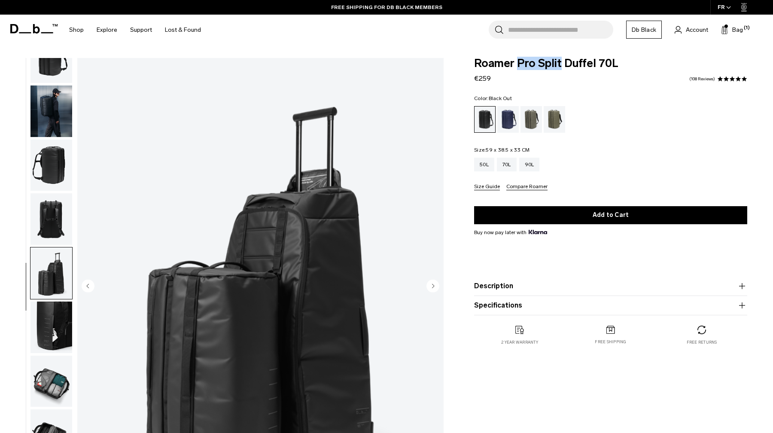
click at [560, 64] on span "Roamer Pro Split Duffel 70L" at bounding box center [610, 63] width 273 height 11
copy span "Pro Split"
